Goal: Download file/media

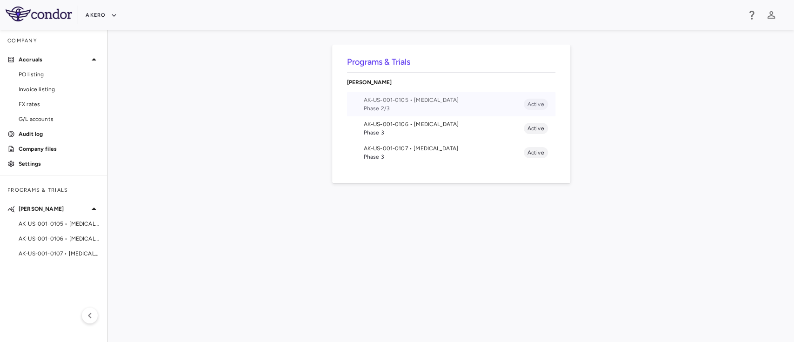
click at [403, 106] on span "Phase 2/3" at bounding box center [444, 108] width 160 height 8
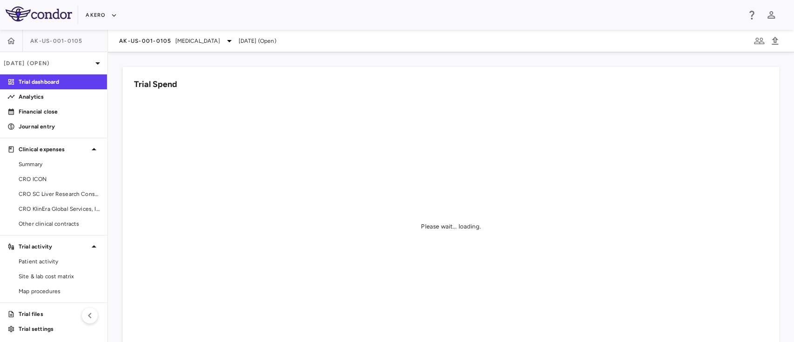
scroll to position [1, 0]
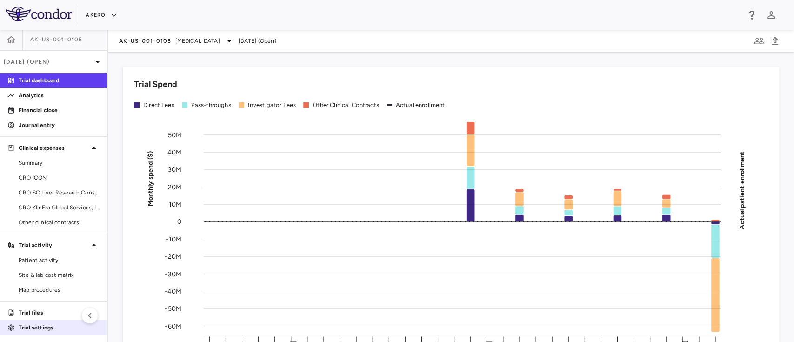
click at [42, 320] on div "Trial settings" at bounding box center [53, 327] width 107 height 15
click at [31, 314] on p "Trial files" at bounding box center [59, 312] width 81 height 8
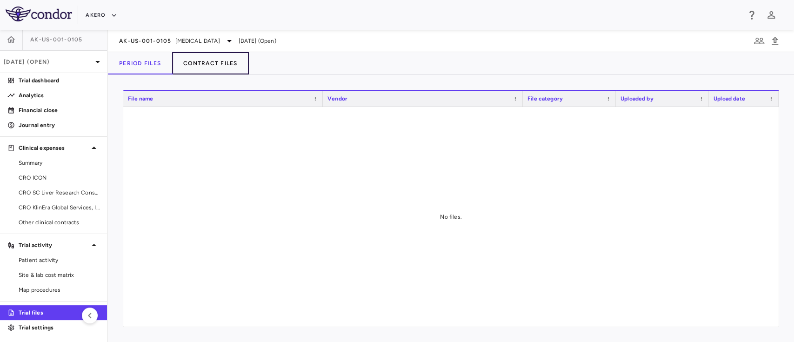
click at [203, 62] on button "Contract Files" at bounding box center [210, 63] width 77 height 22
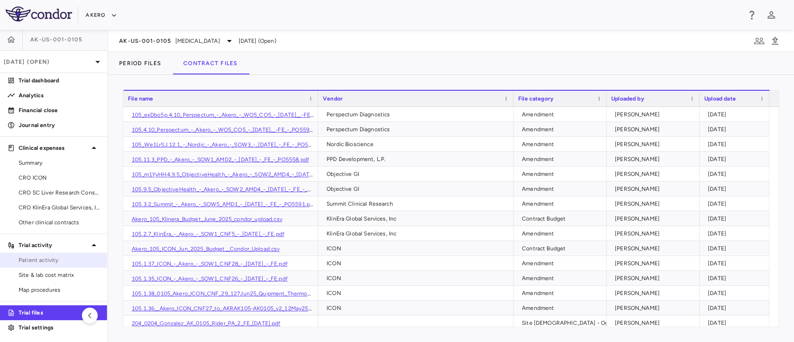
click at [58, 261] on span "Patient activity" at bounding box center [59, 260] width 81 height 8
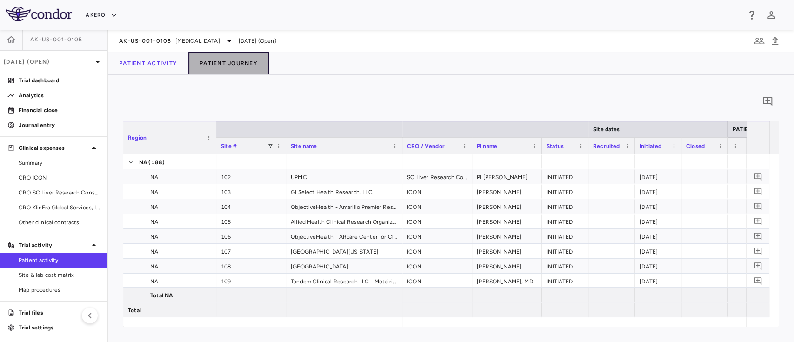
click at [245, 63] on button "Patient Journey" at bounding box center [228, 63] width 80 height 22
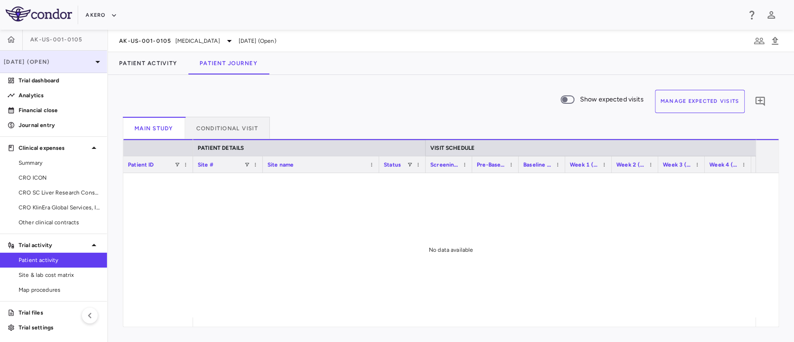
click at [92, 58] on icon at bounding box center [97, 61] width 11 height 11
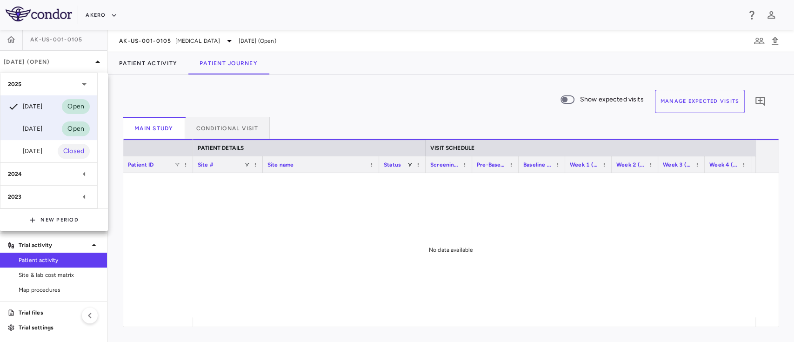
click at [28, 137] on div "[DATE] Open" at bounding box center [48, 129] width 97 height 22
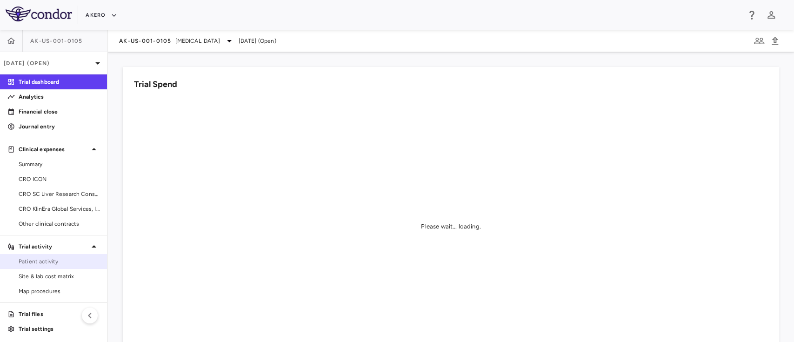
click at [54, 258] on span "Patient activity" at bounding box center [59, 261] width 81 height 8
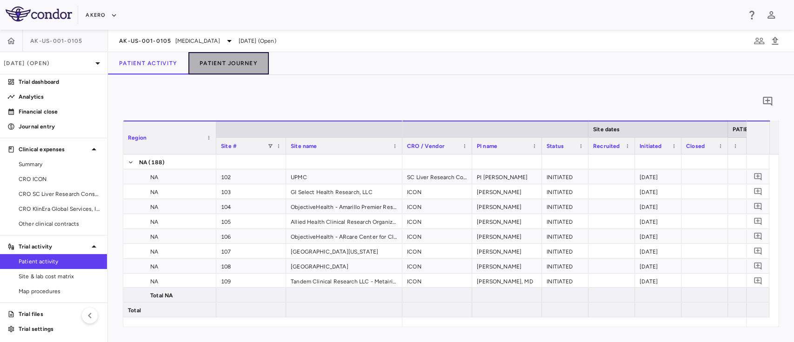
click at [238, 71] on button "Patient Journey" at bounding box center [228, 63] width 80 height 22
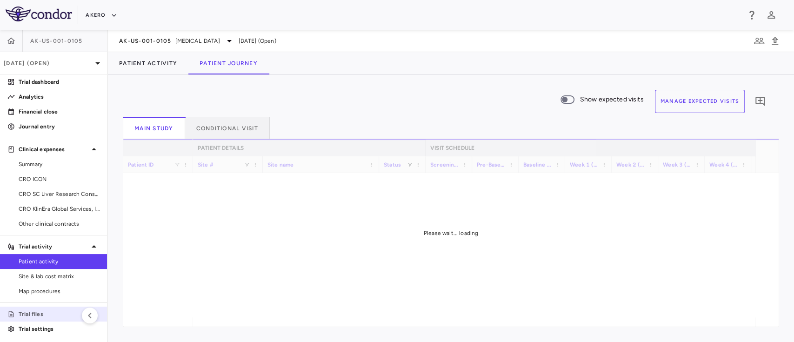
click at [48, 316] on p "Trial files" at bounding box center [59, 314] width 81 height 8
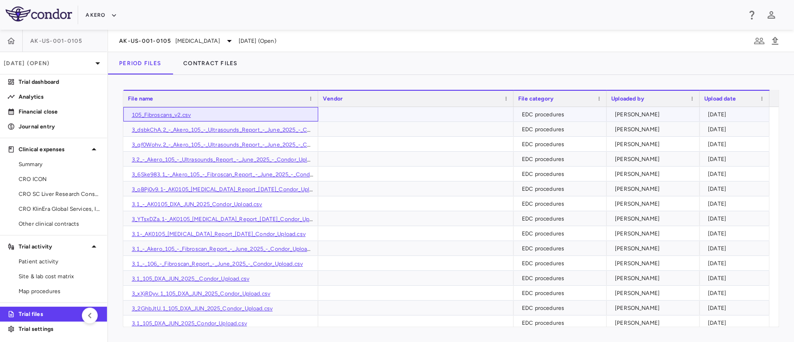
click at [156, 113] on link "105_Fibroscans_v2.csv" at bounding box center [161, 115] width 59 height 7
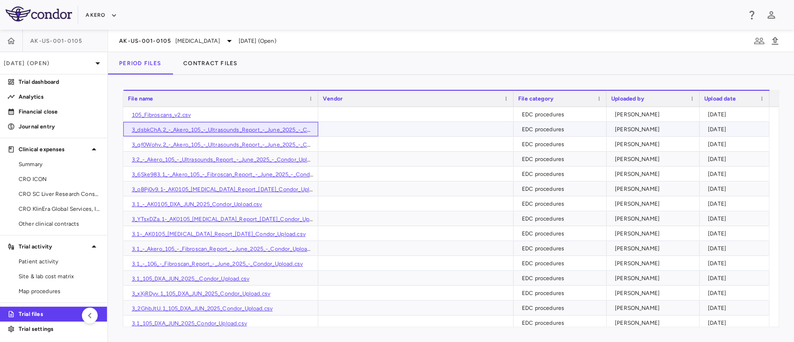
click at [210, 127] on link "3_dsbkChA.2_-_Akero_105_-_Ultrasounds_Report_-_June_2025_-_Condor_Upload.csv" at bounding box center [242, 130] width 221 height 7
